Goal: Task Accomplishment & Management: Manage account settings

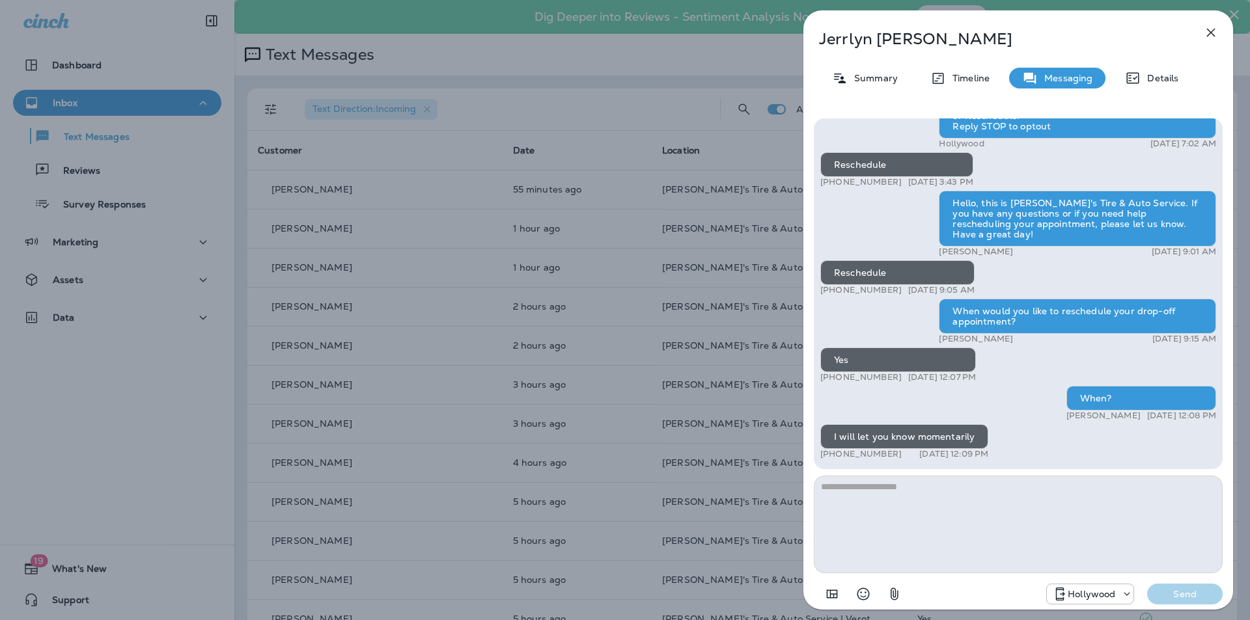
click at [1211, 30] on icon "button" at bounding box center [1211, 33] width 16 height 16
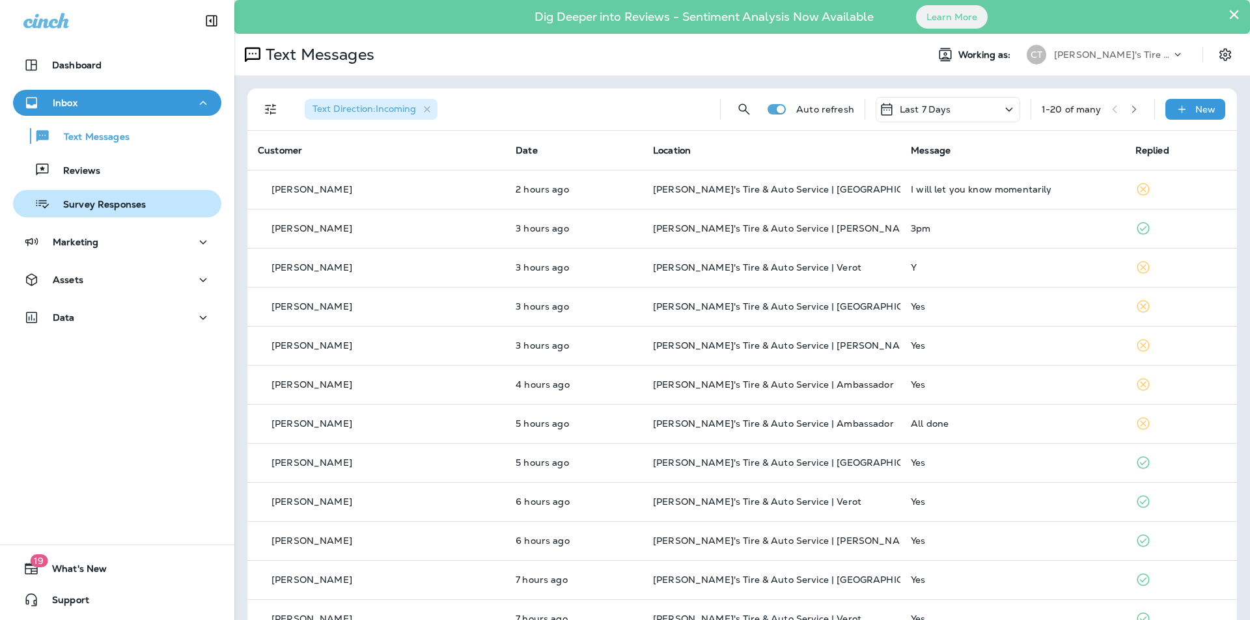
click at [79, 201] on p "Survey Responses" at bounding box center [98, 205] width 96 height 12
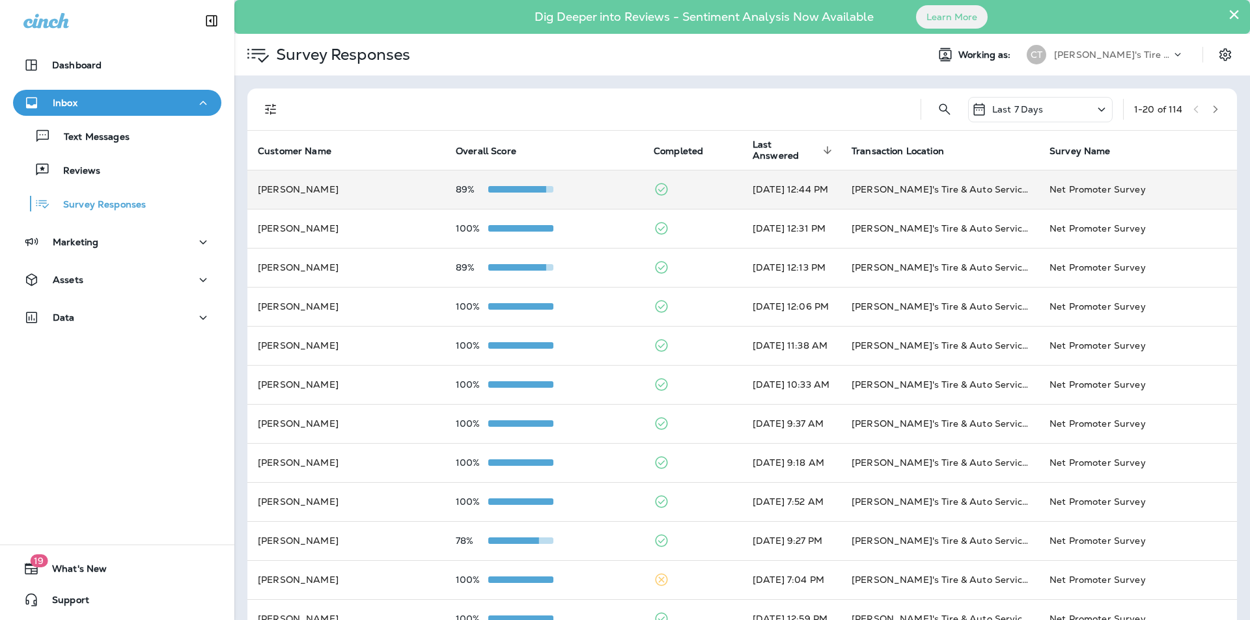
click at [577, 189] on div "89%" at bounding box center [544, 189] width 177 height 10
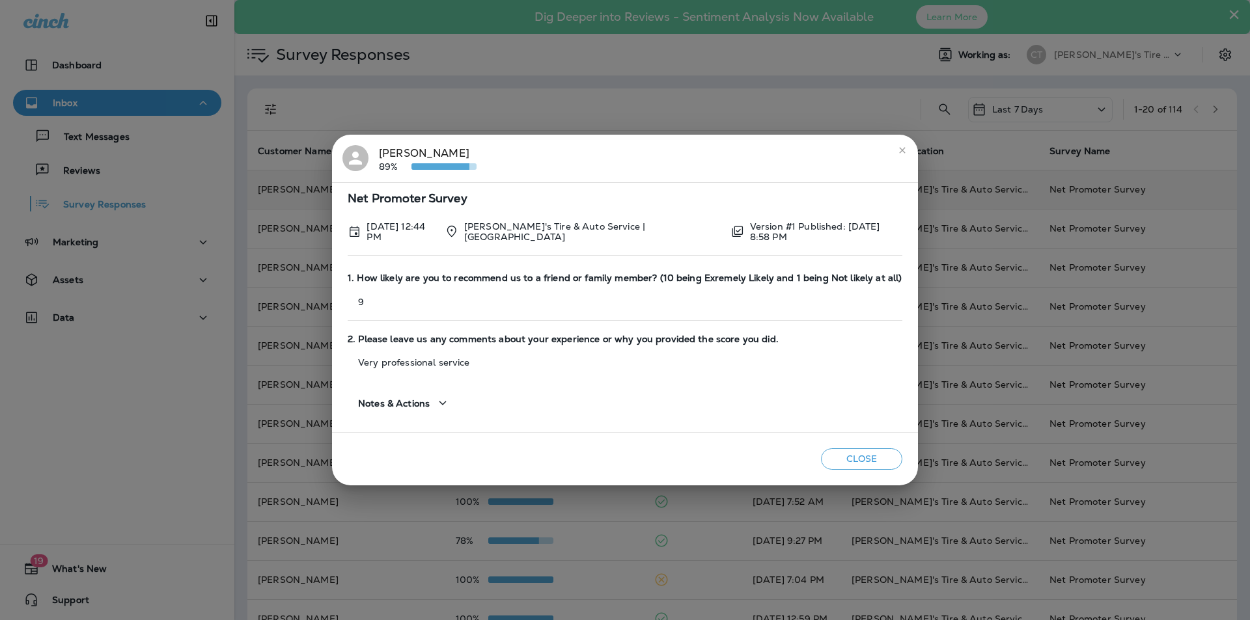
click at [899, 152] on icon "close" at bounding box center [902, 150] width 10 height 10
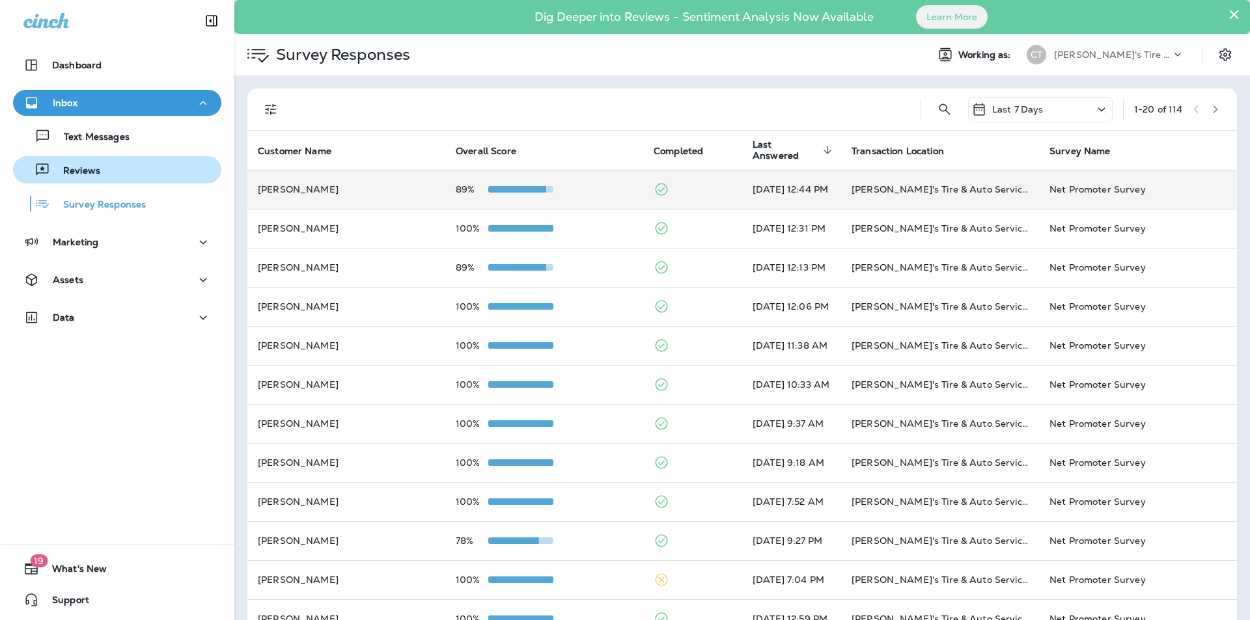
click at [122, 168] on div "Reviews" at bounding box center [117, 170] width 198 height 20
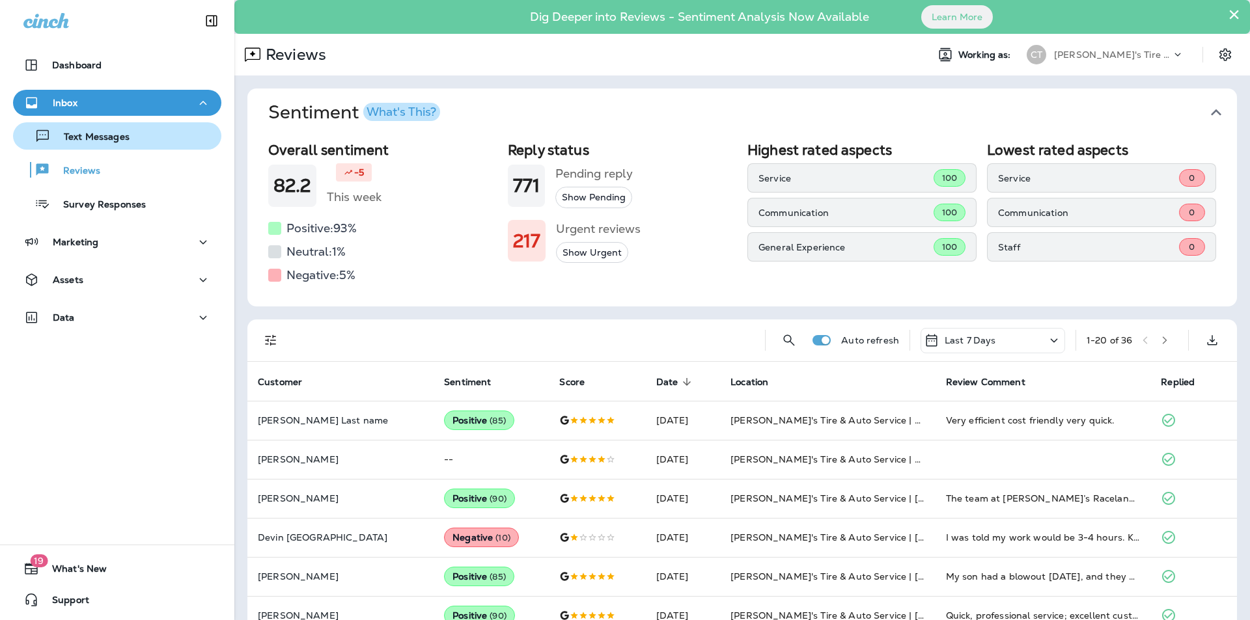
click at [97, 130] on div "Text Messages" at bounding box center [73, 136] width 111 height 20
